Goal: Task Accomplishment & Management: Manage account settings

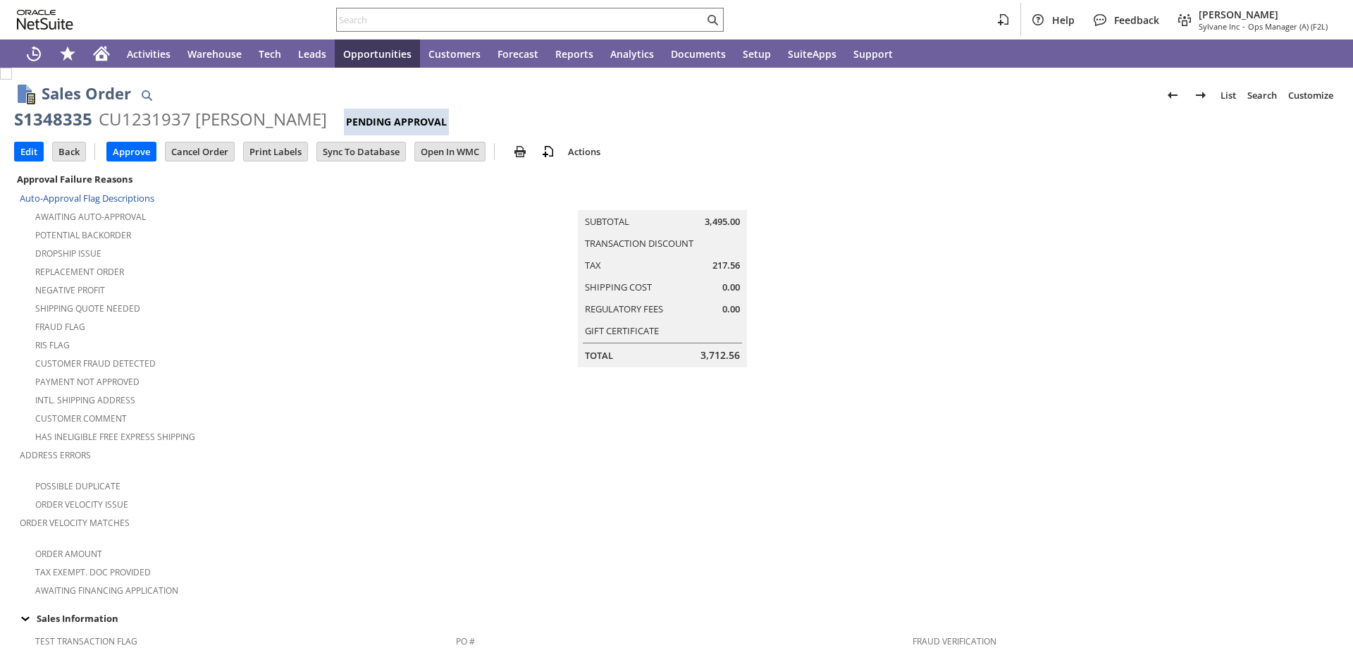
scroll to position [211, 0]
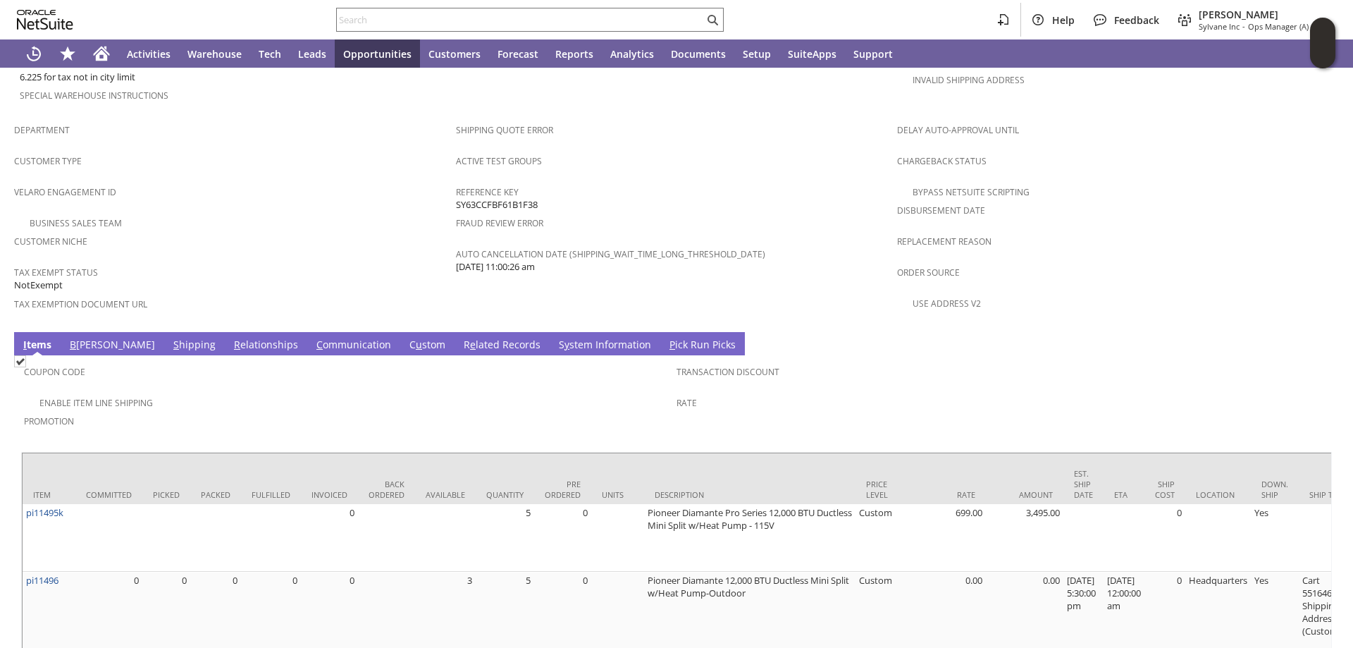
click at [170, 338] on link "S hipping" at bounding box center [194, 346] width 49 height 16
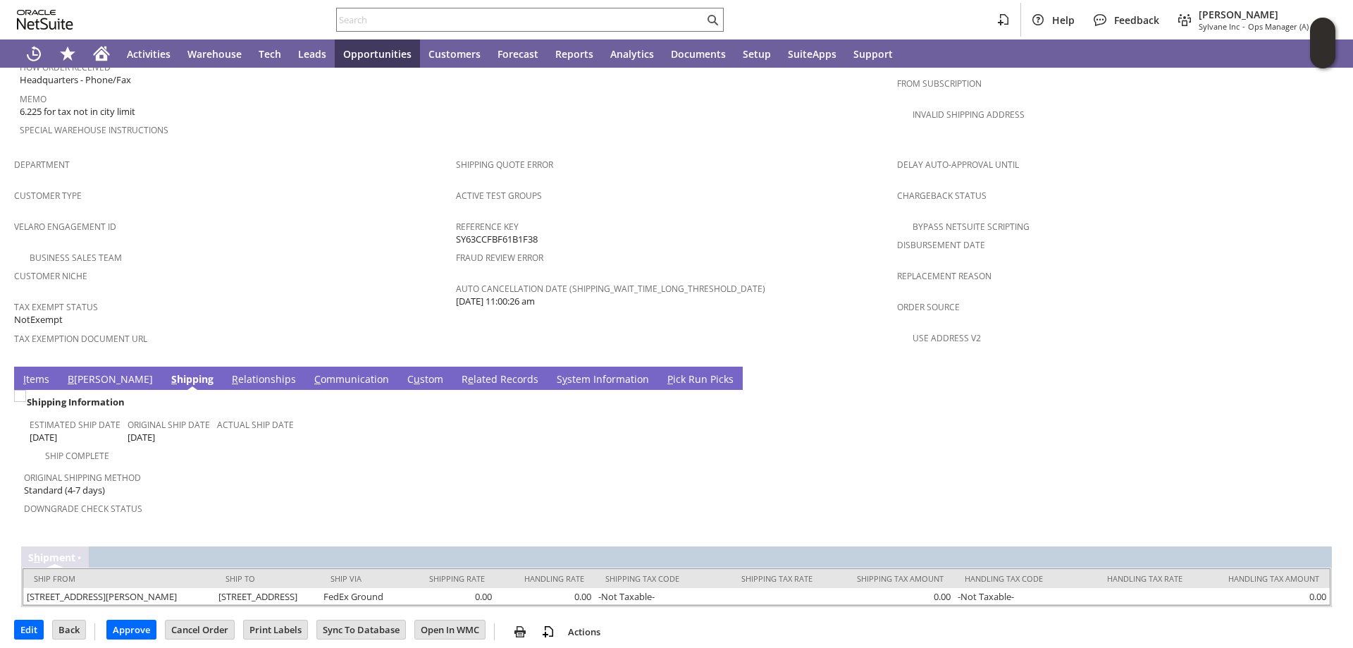
click at [35, 372] on link "I tems" at bounding box center [36, 380] width 33 height 16
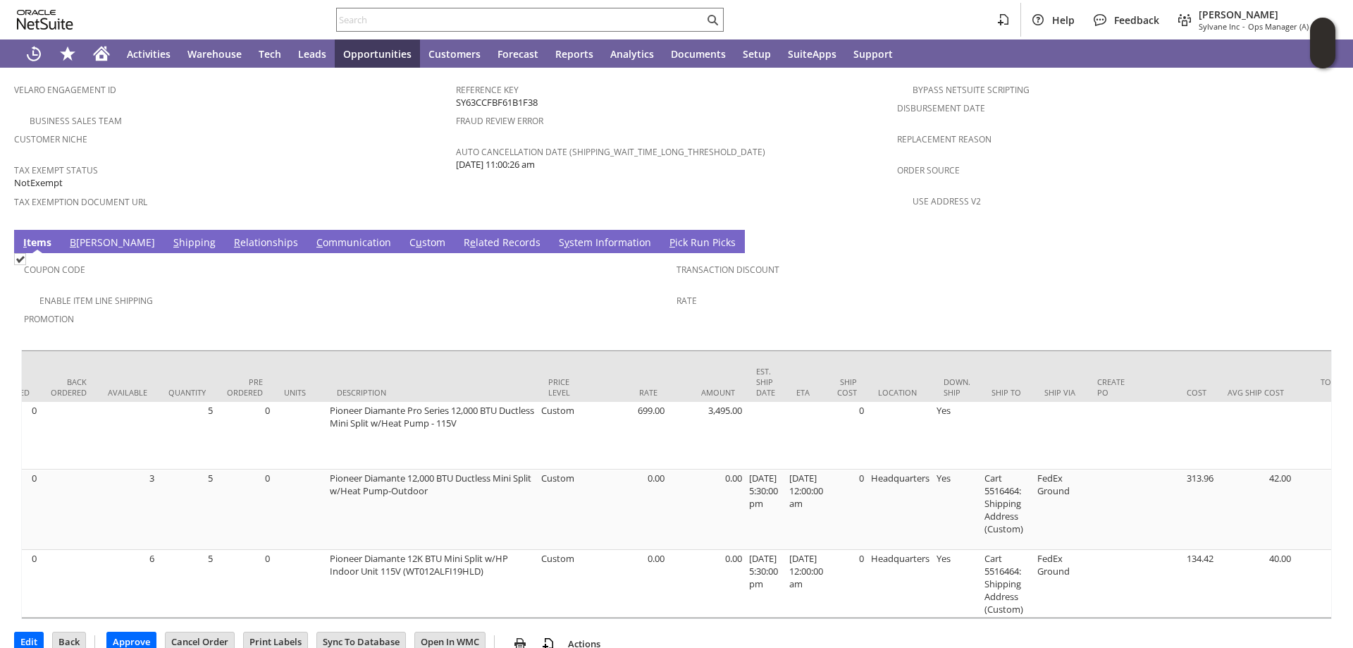
scroll to position [0, 0]
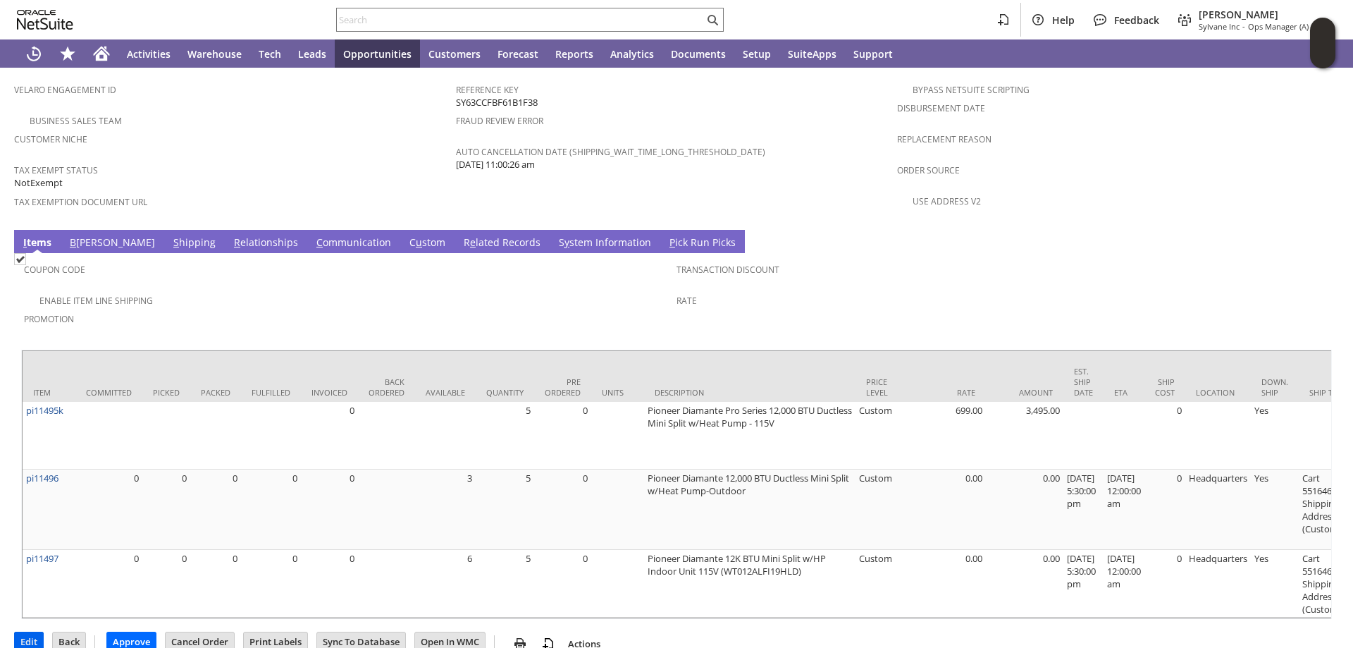
click at [26, 632] on input "Edit" at bounding box center [29, 641] width 28 height 18
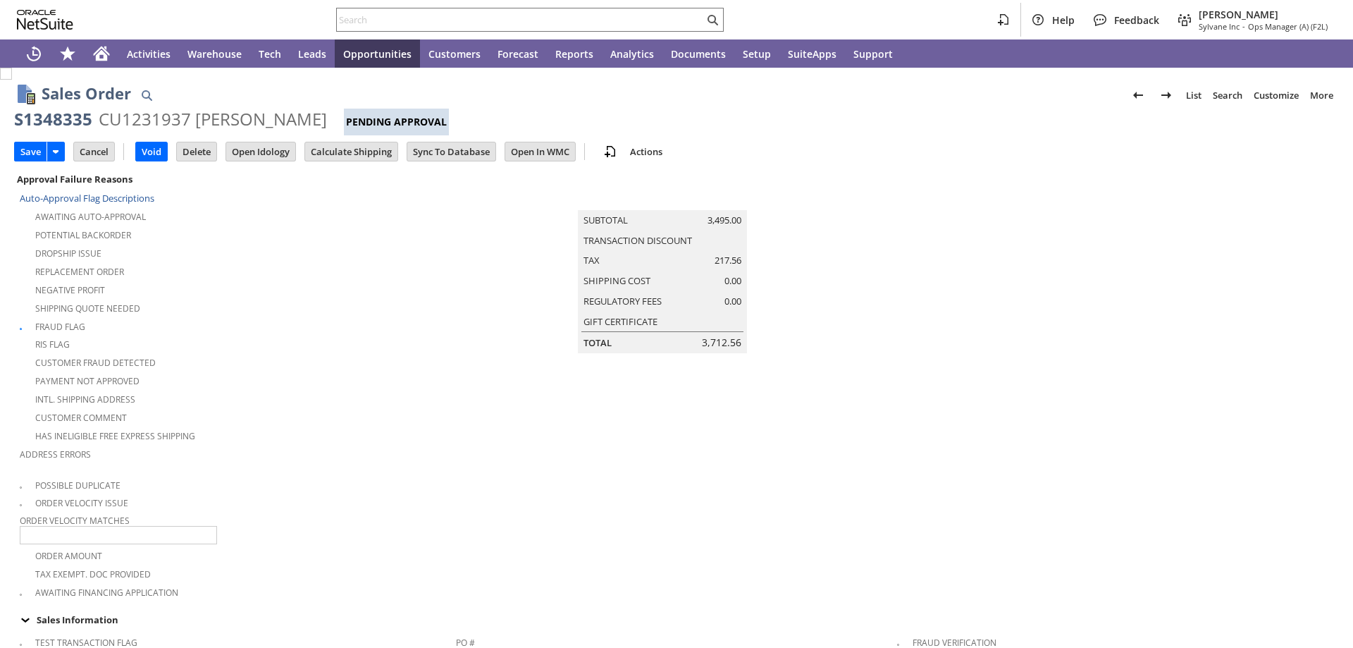
type input "Add"
type input "Copy Previous"
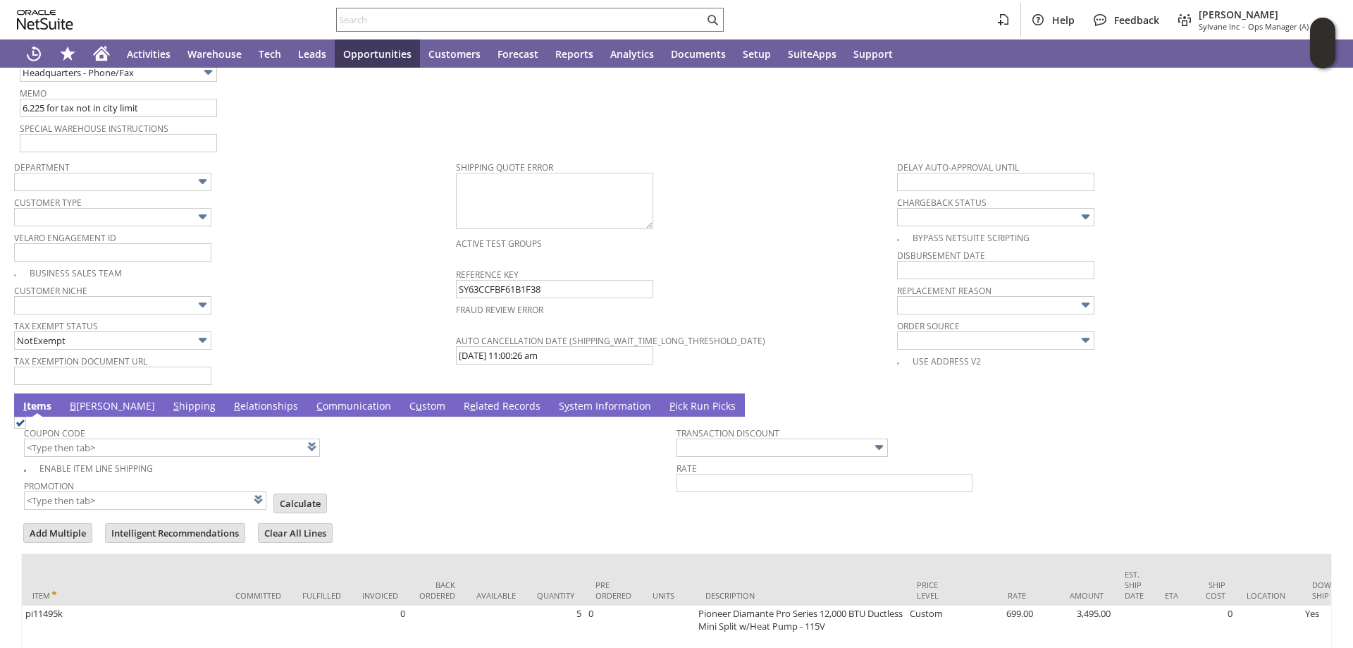
type input "Intelligent Recommendations¹⁰"
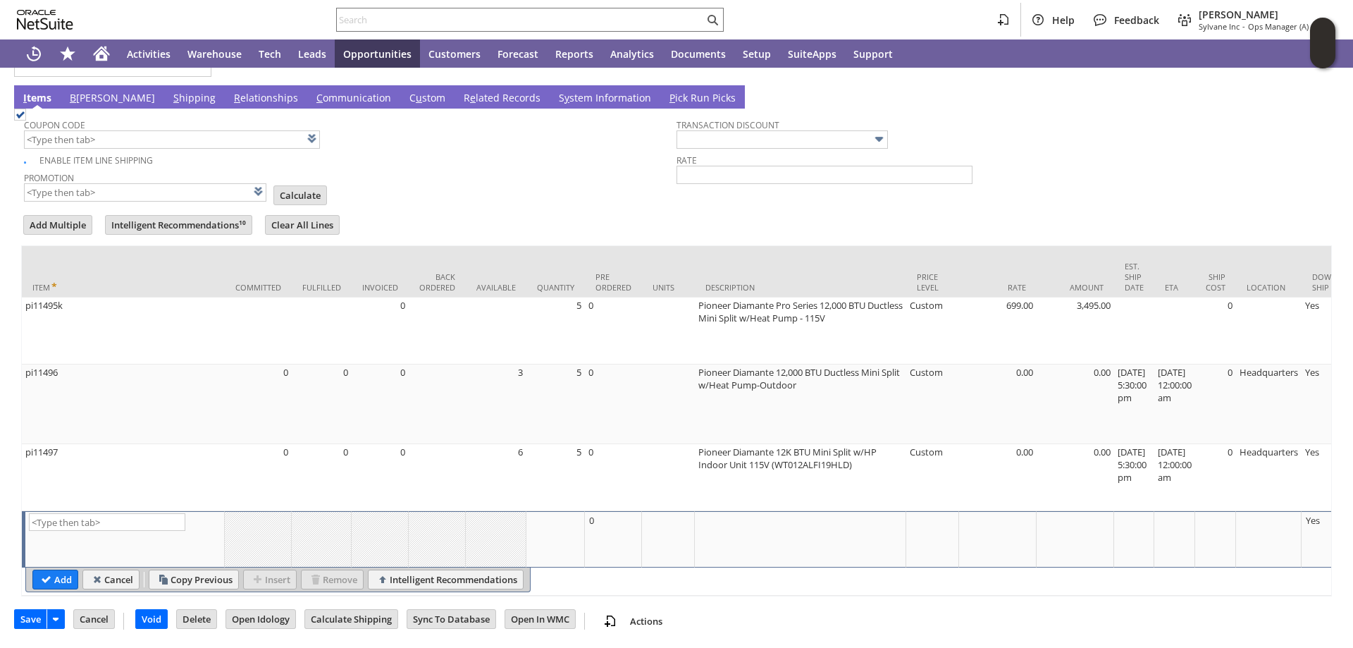
scroll to position [0, 250]
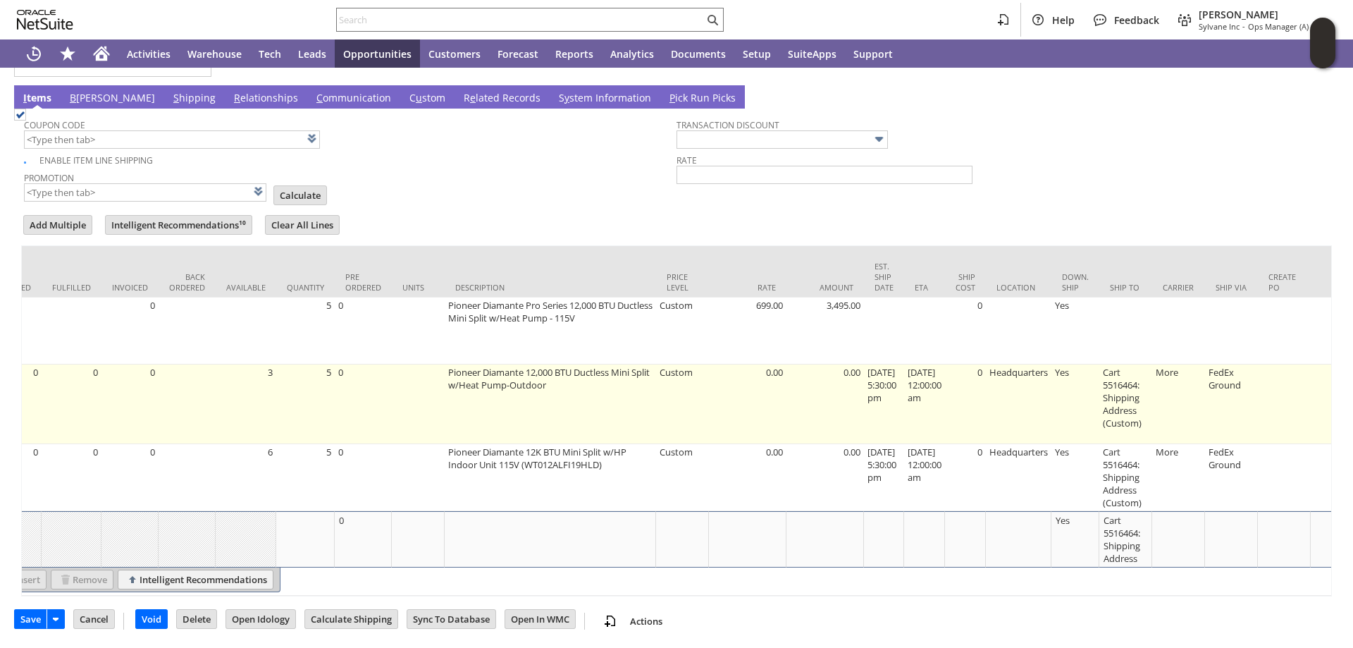
click at [1124, 377] on td "Cart 5516464: Shipping Address (Custom)" at bounding box center [1125, 404] width 53 height 80
type input "Cart 5516464: Shipping Address (Custom)"
type input "OK"
type input "Make Copy"
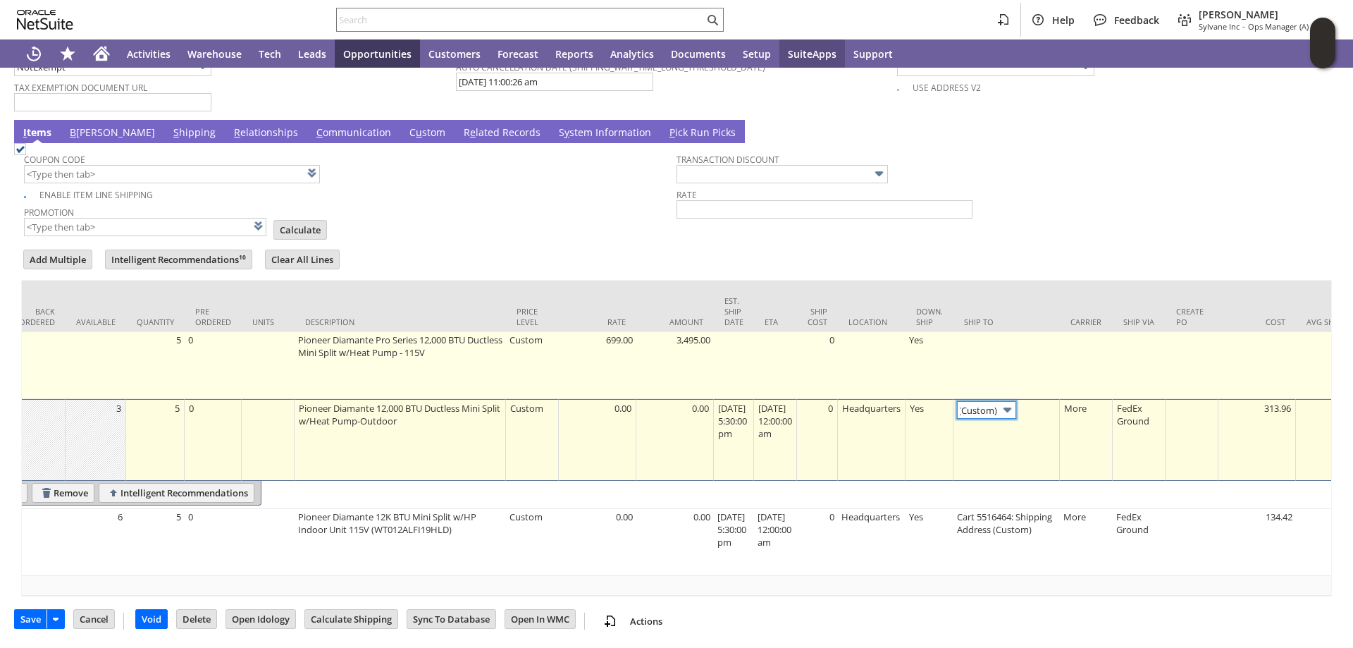
scroll to position [0, 0]
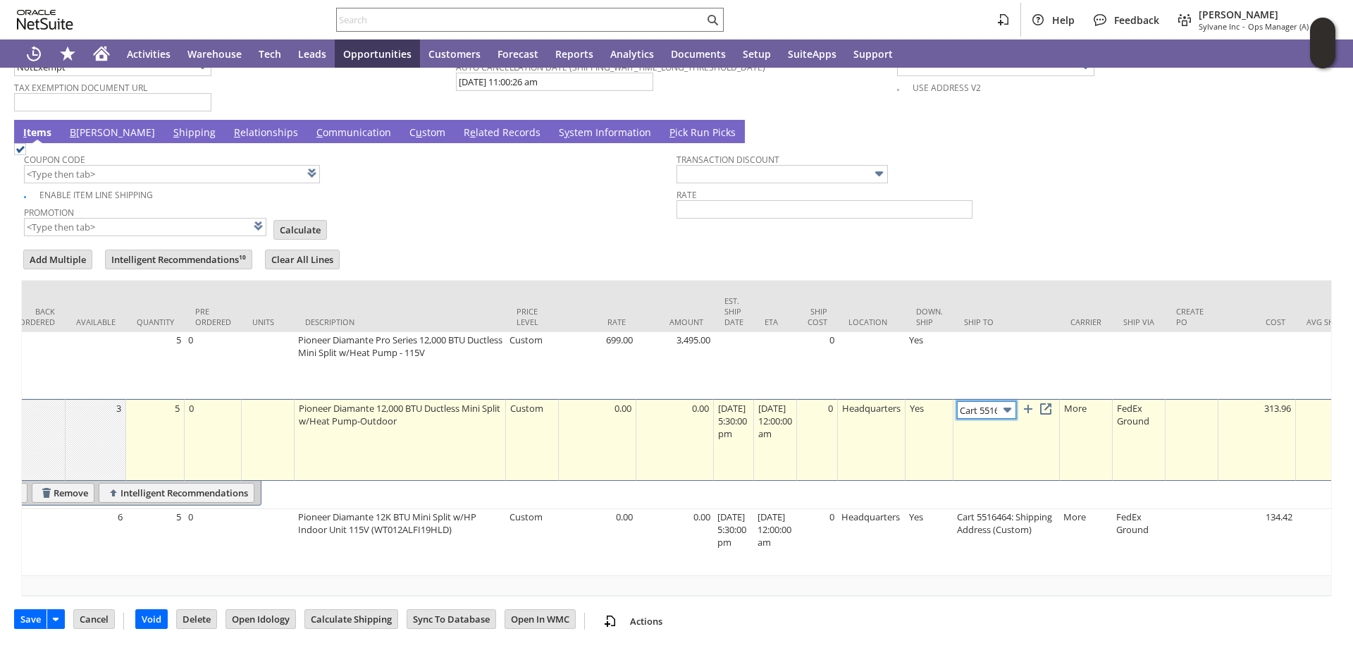
click at [1016, 402] on img at bounding box center [1007, 410] width 16 height 16
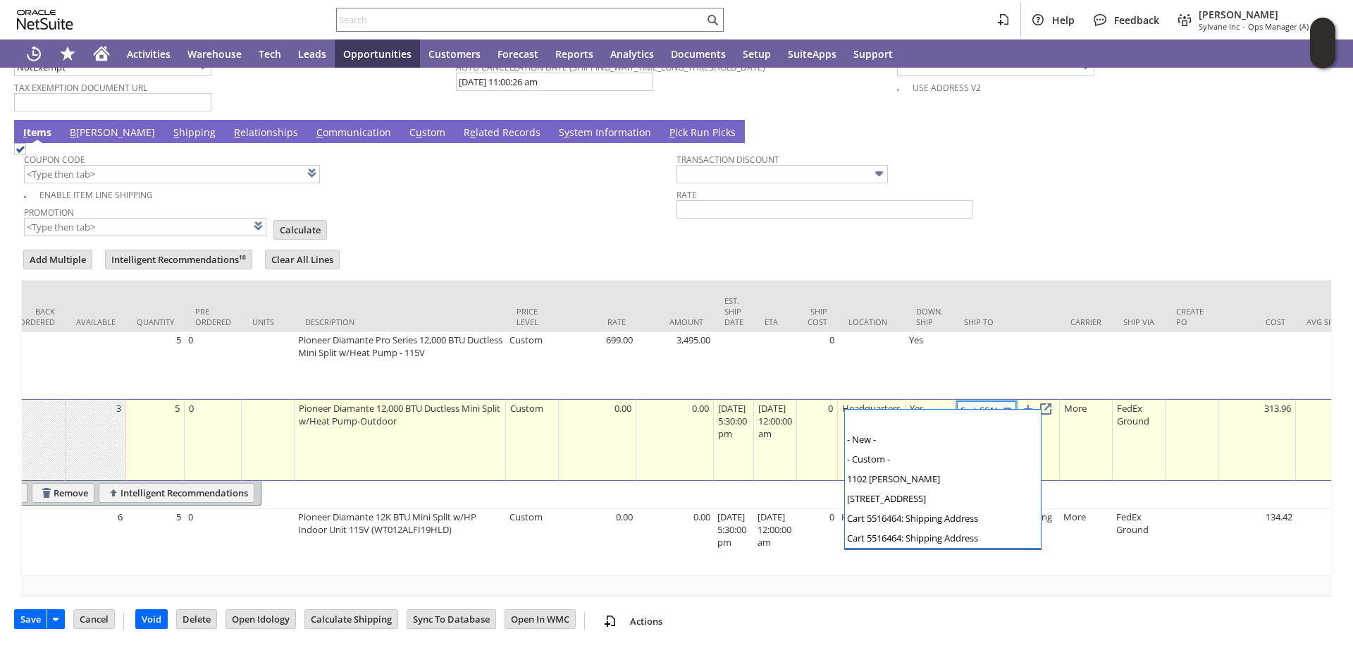
scroll to position [18, 0]
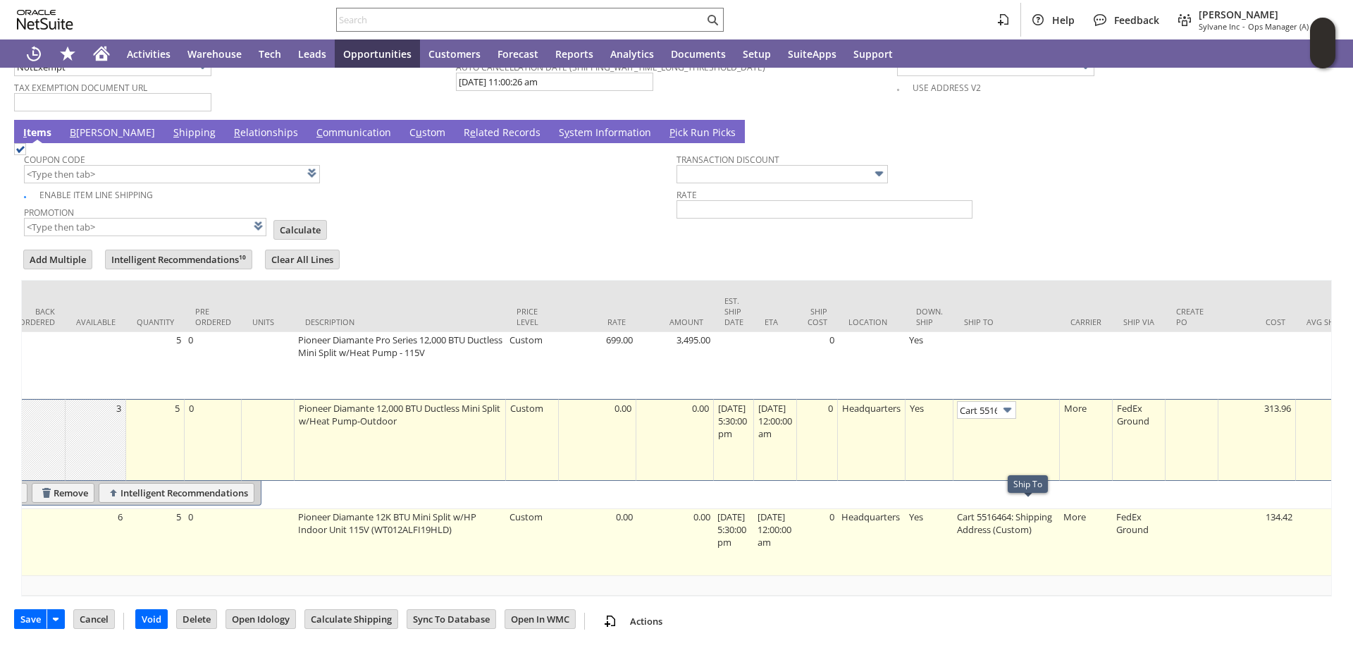
click at [1003, 519] on td "Cart 5516464: Shipping Address (Custom)" at bounding box center [1007, 542] width 106 height 67
type input "Cart 5516464: Shipping Address (Custom)"
type input "OK"
type input "Make Copy"
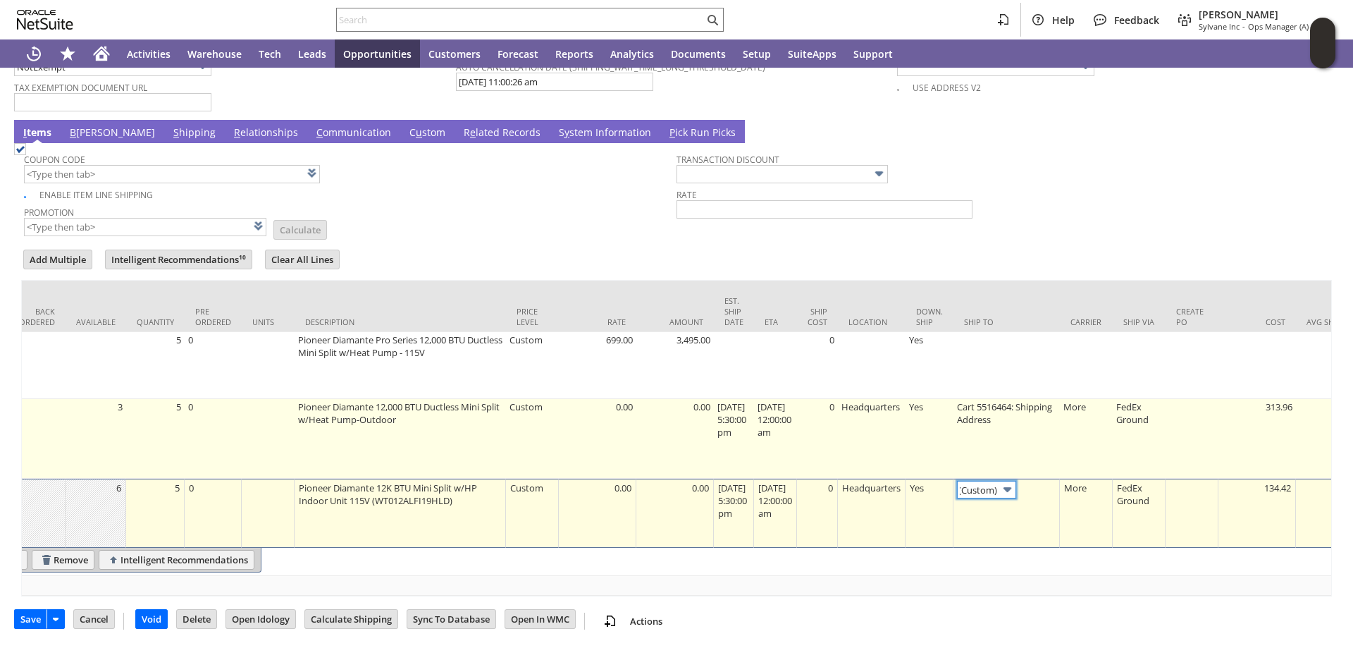
scroll to position [0, 0]
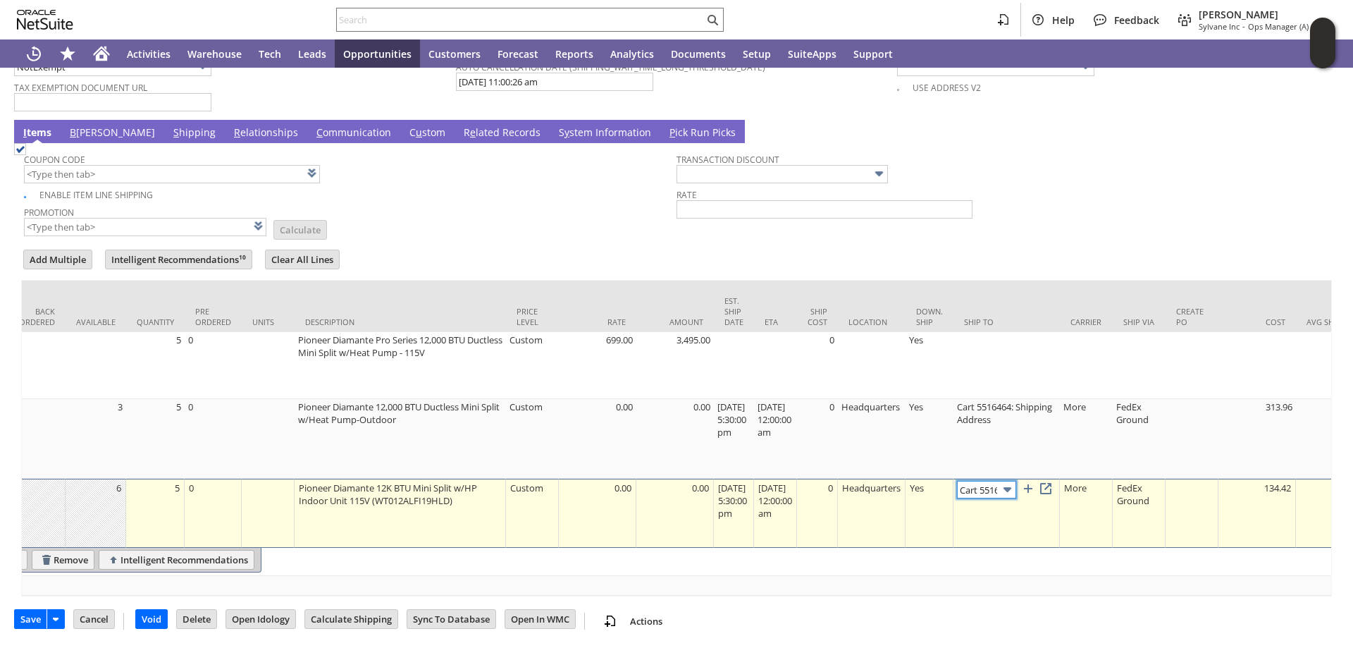
click at [1016, 481] on img at bounding box center [1007, 489] width 16 height 16
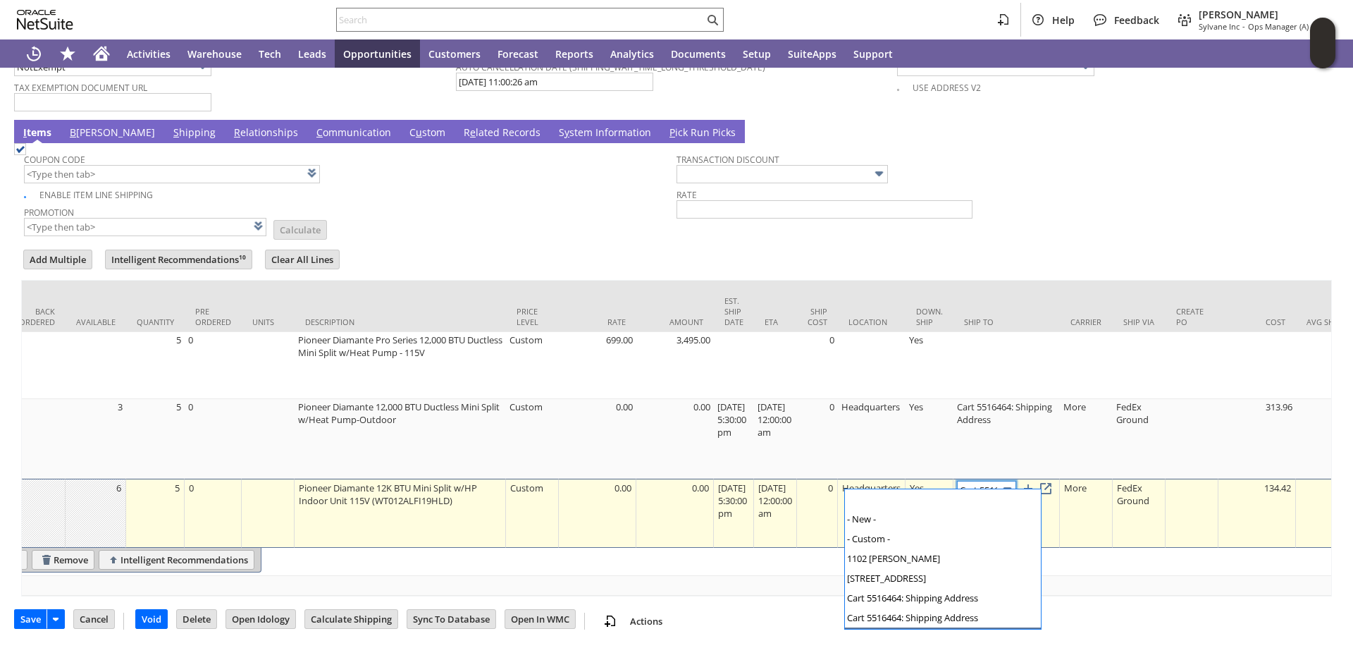
click at [1016, 481] on img at bounding box center [1007, 489] width 16 height 16
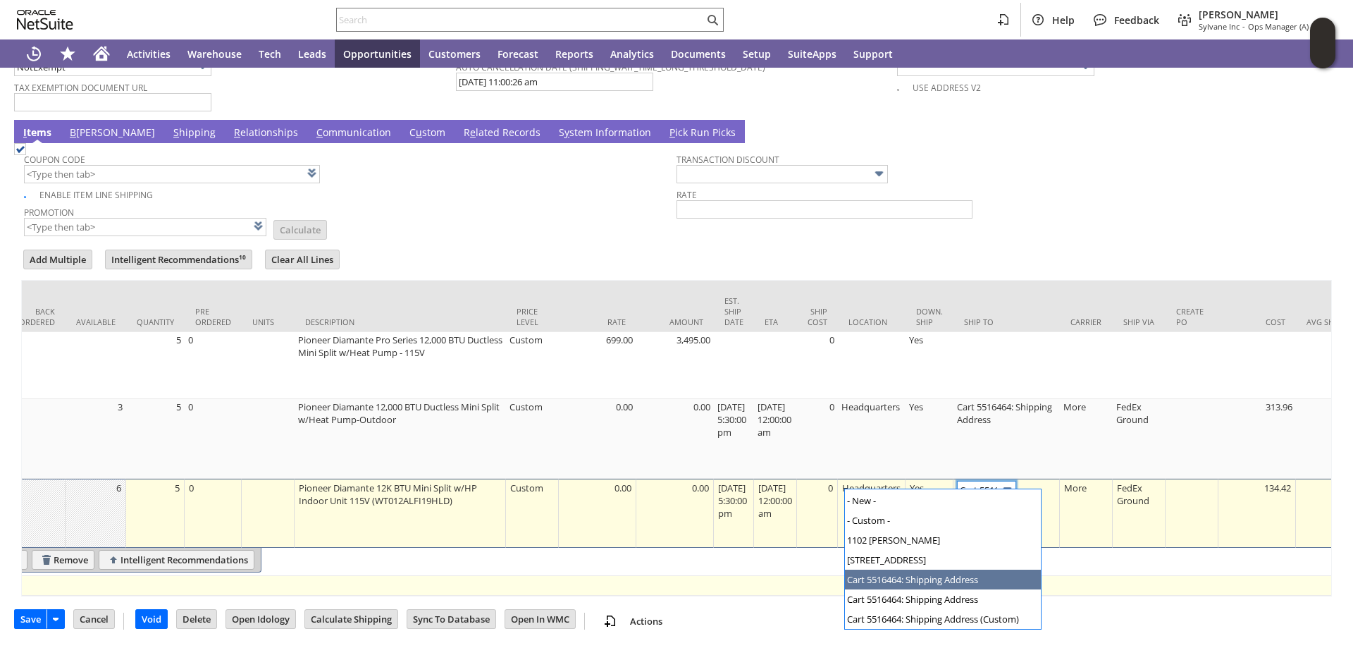
type input "Cart 5516464: Shipping Address"
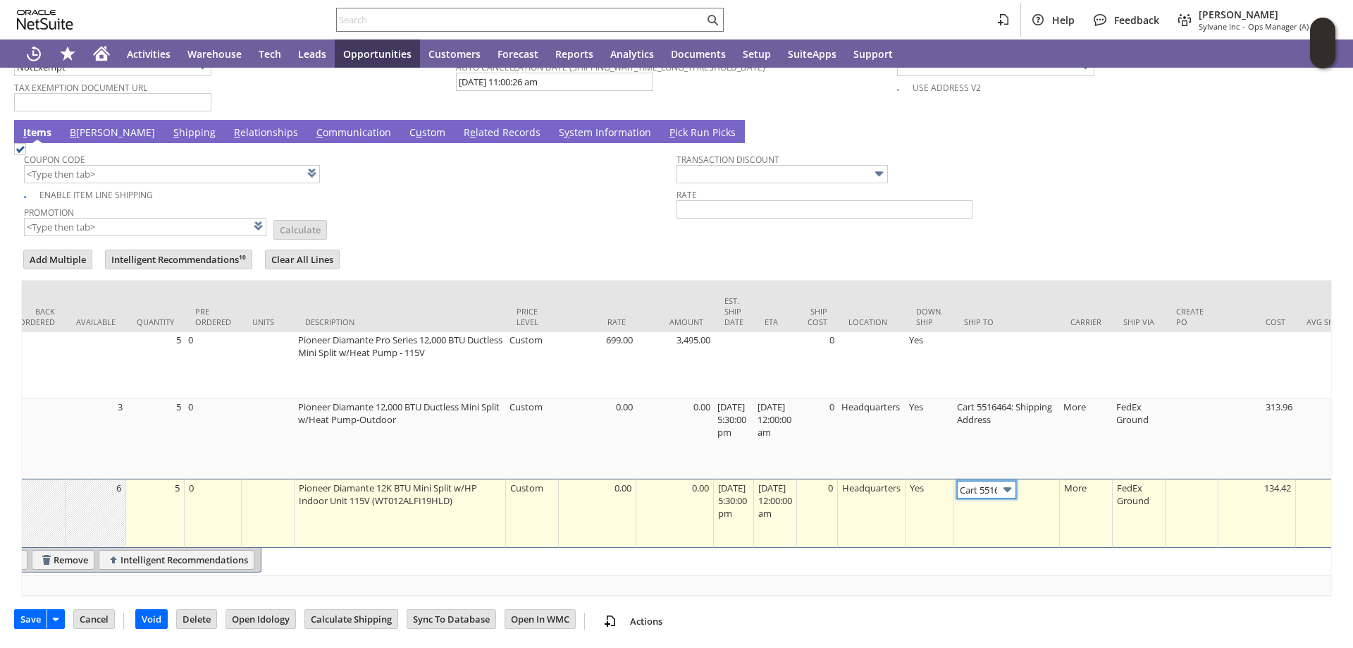
scroll to position [0, 0]
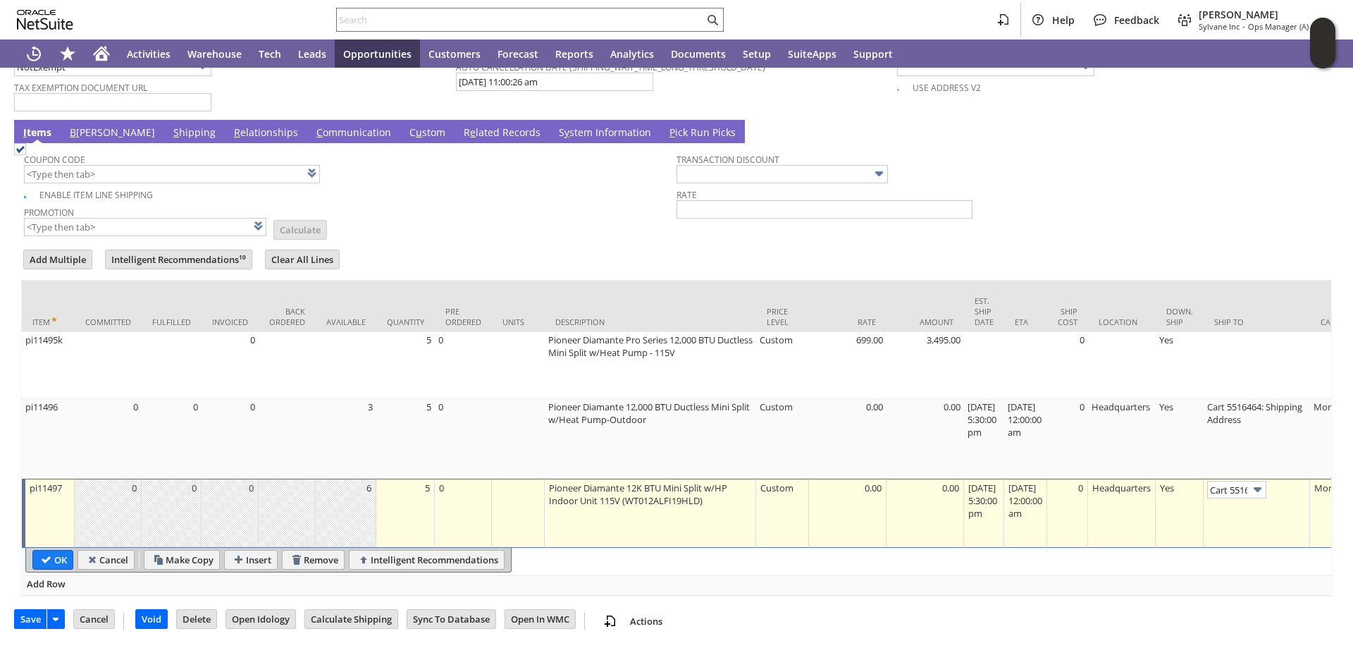
drag, startPoint x: 52, startPoint y: 548, endPoint x: 106, endPoint y: 123, distance: 428.3
click at [53, 550] on input "OK" at bounding box center [52, 559] width 39 height 18
type input "Add"
type input "Copy Previous"
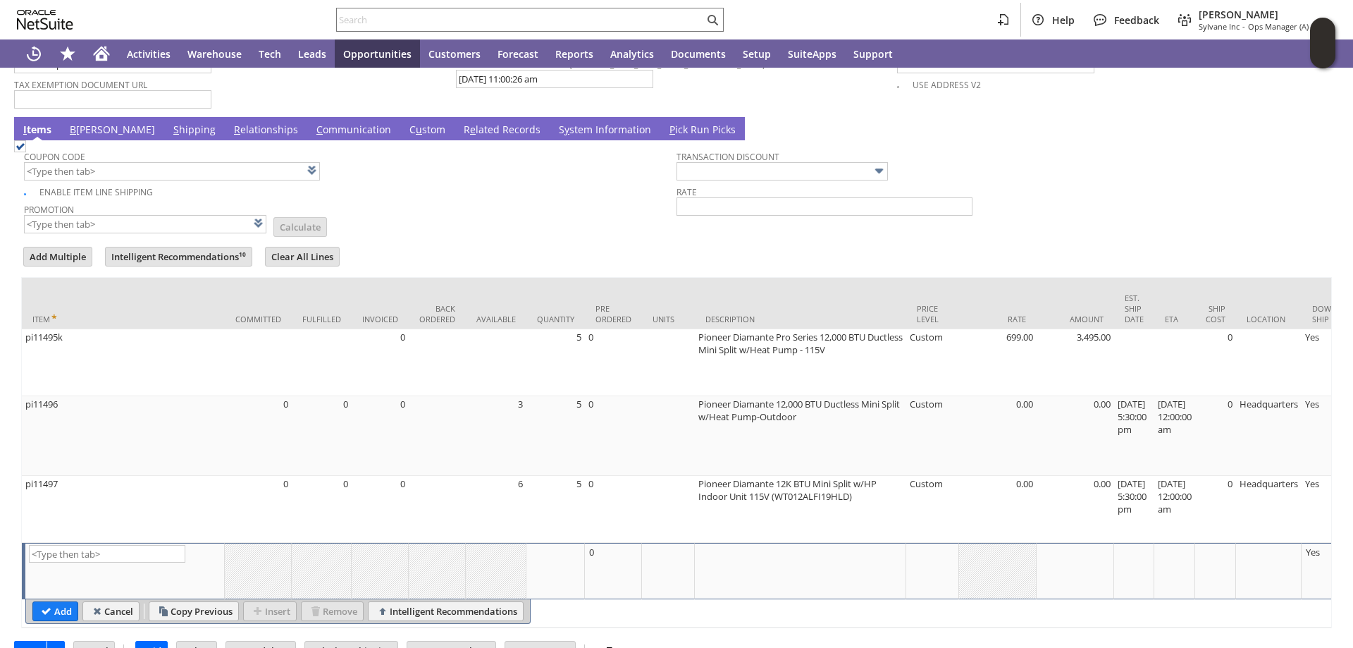
click at [170, 123] on link "S hipping" at bounding box center [194, 131] width 49 height 16
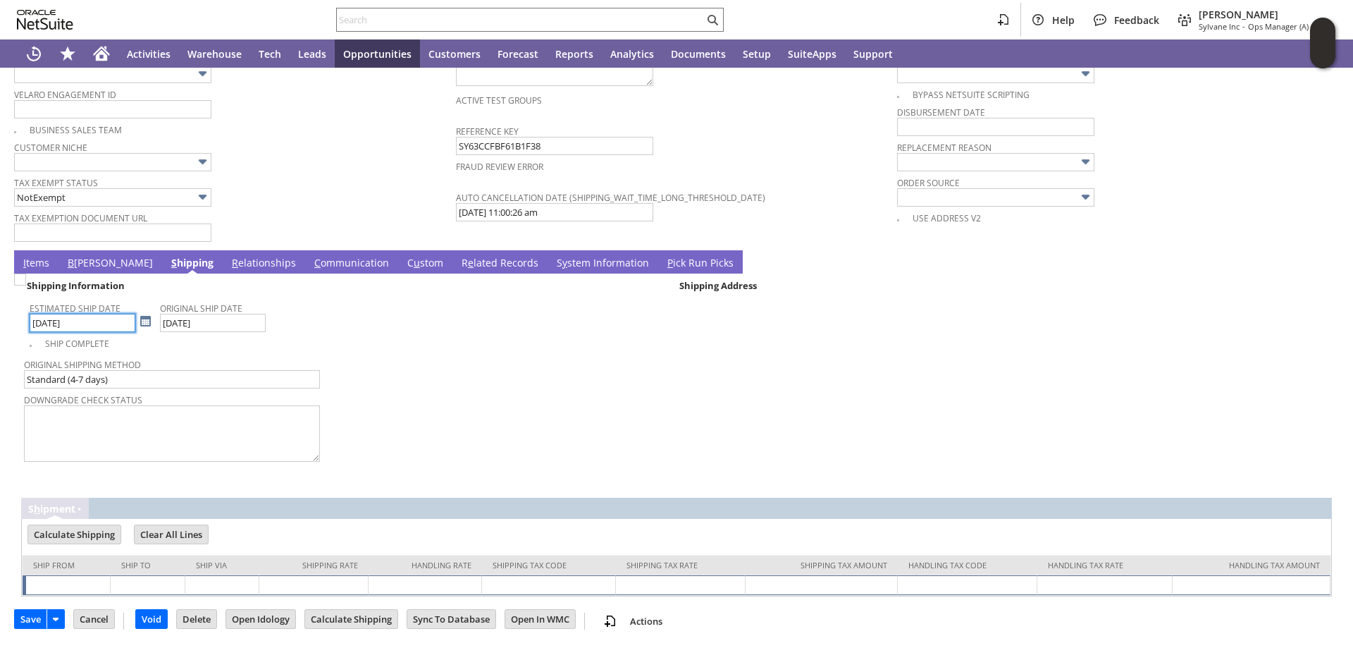
scroll to position [1055, 0]
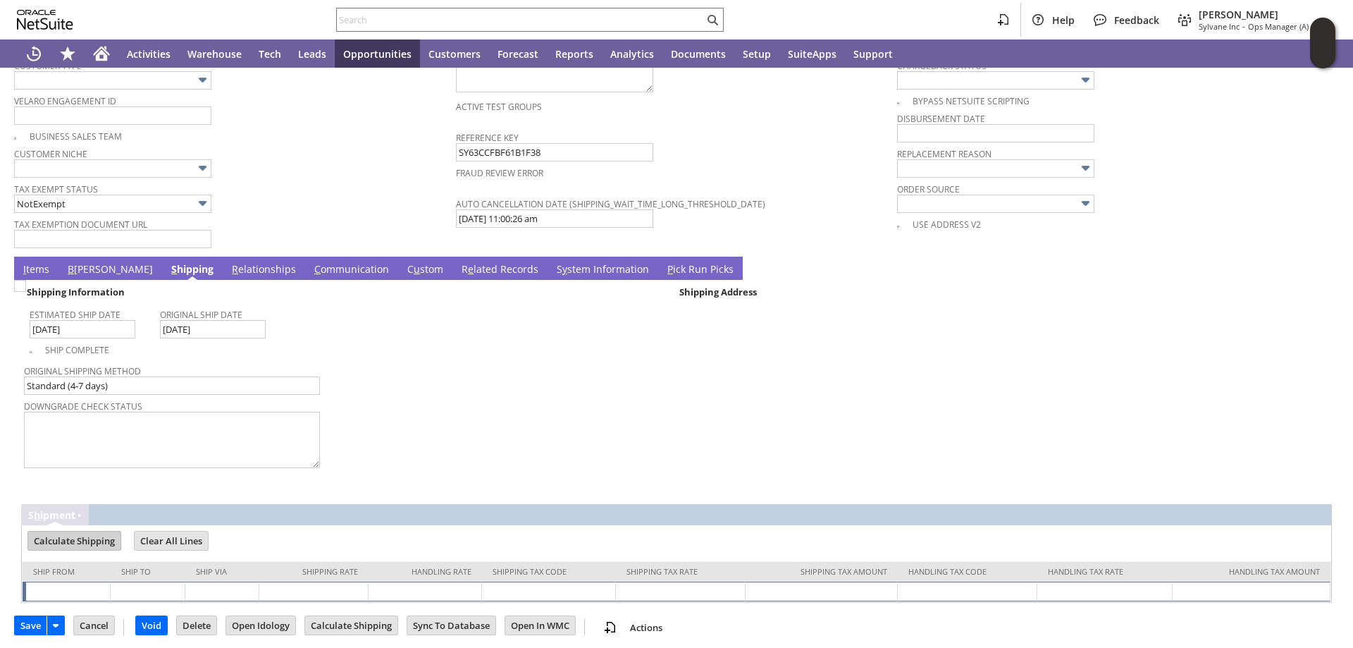
click at [85, 537] on input "Calculate Shipping" at bounding box center [74, 540] width 92 height 18
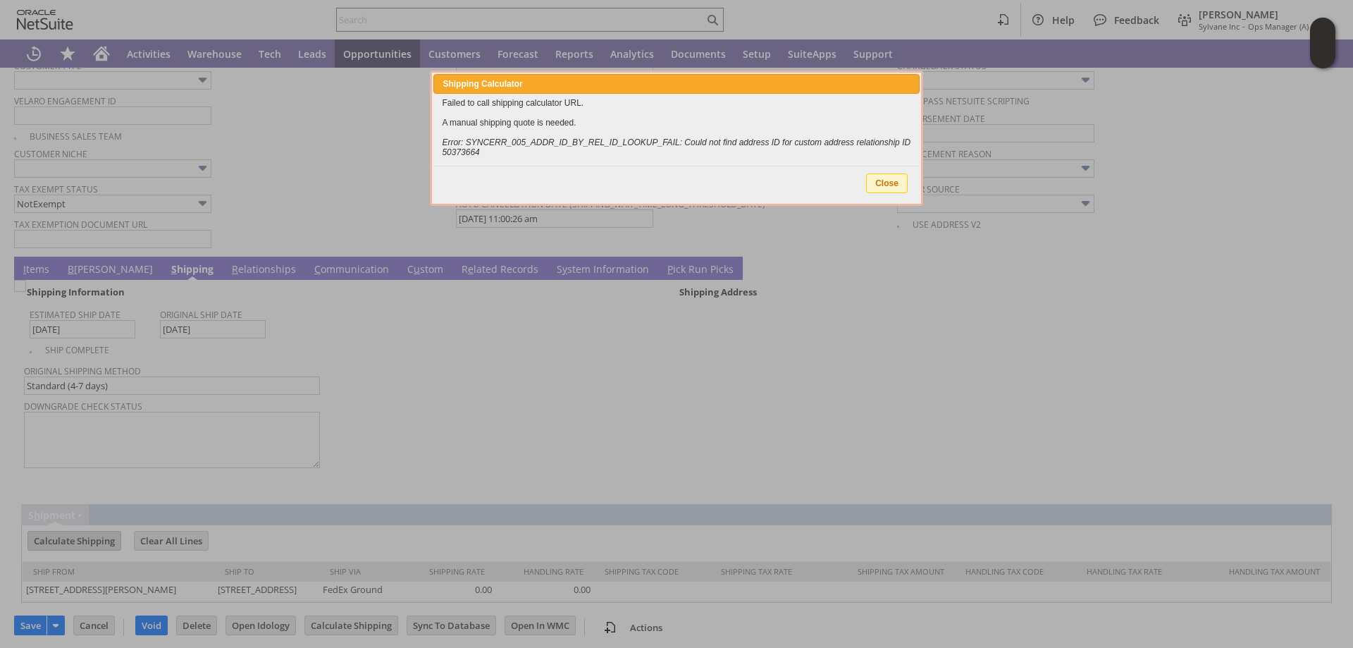
scroll to position [703, 0]
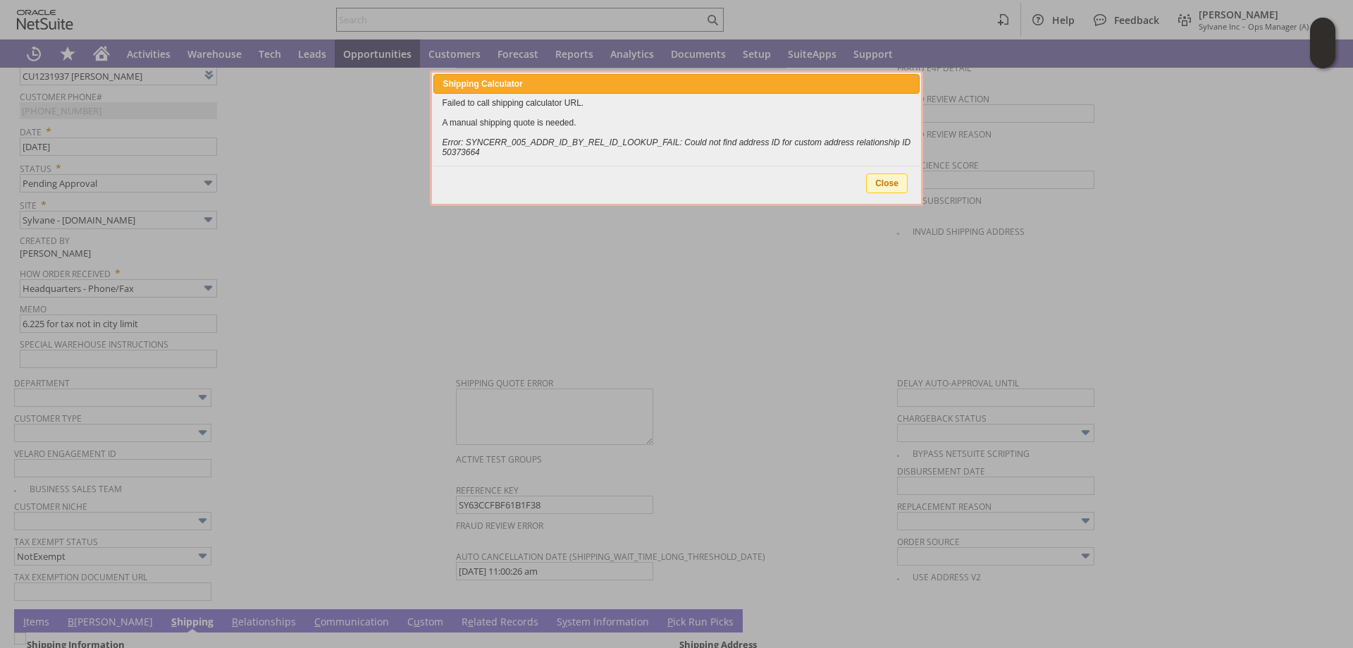
click at [888, 185] on span "Close" at bounding box center [887, 183] width 40 height 18
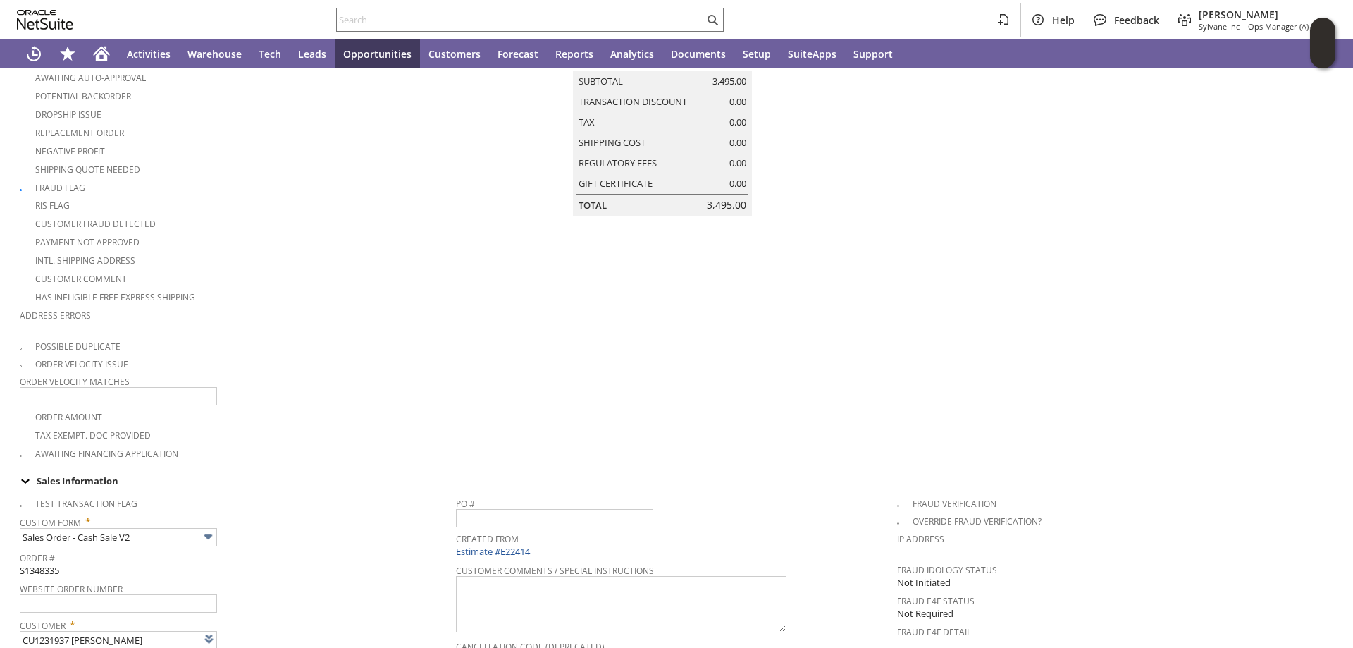
scroll to position [0, 0]
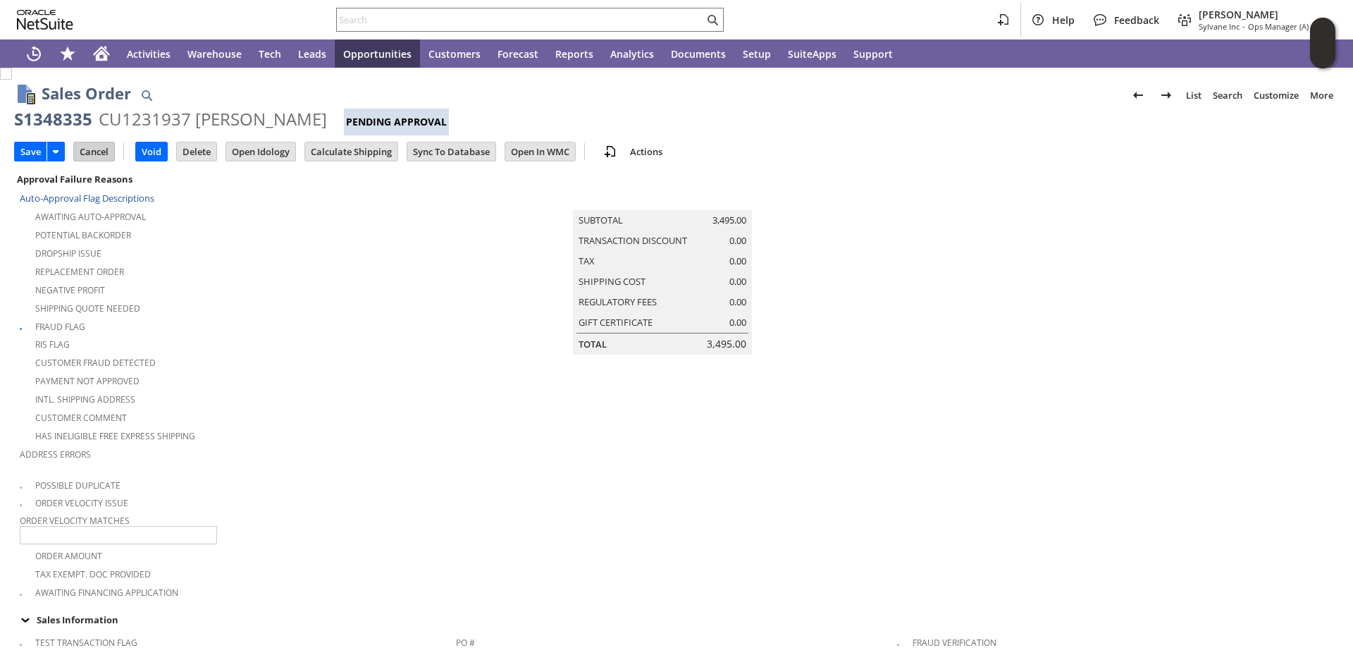
click at [99, 151] on input "Cancel" at bounding box center [94, 151] width 40 height 18
